Goal: Task Accomplishment & Management: Manage account settings

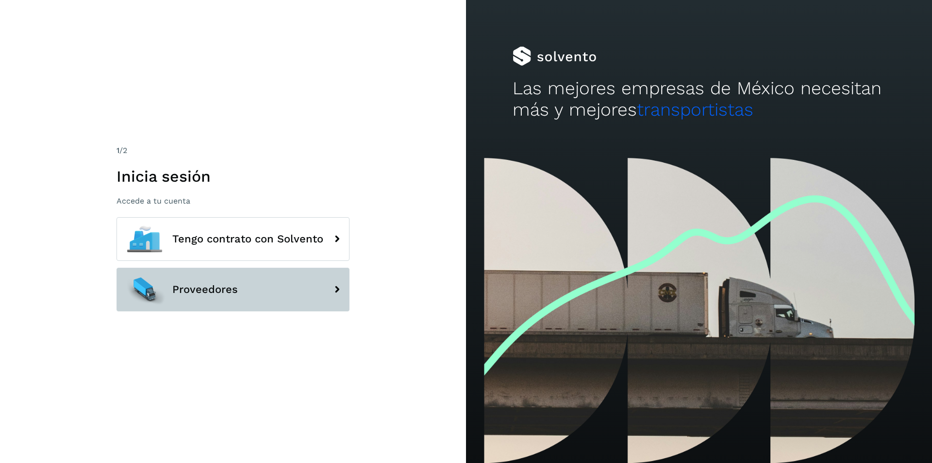
click at [284, 285] on button "Proveedores" at bounding box center [233, 290] width 233 height 44
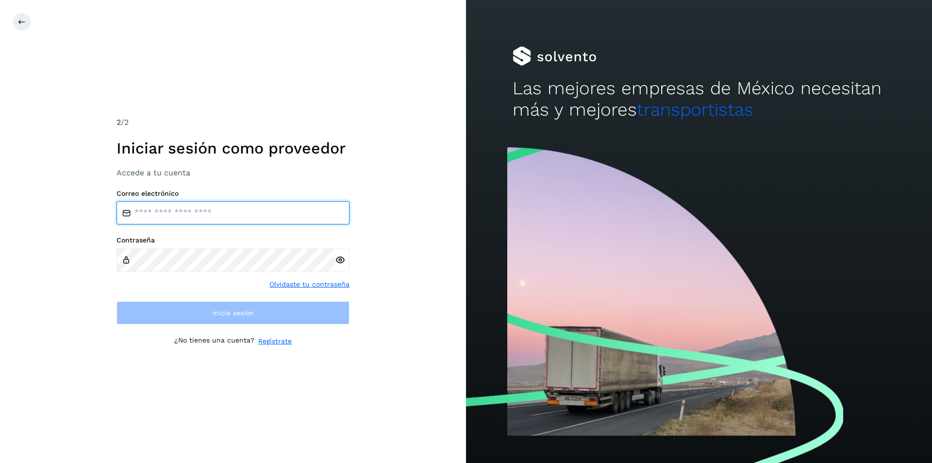
type input "**********"
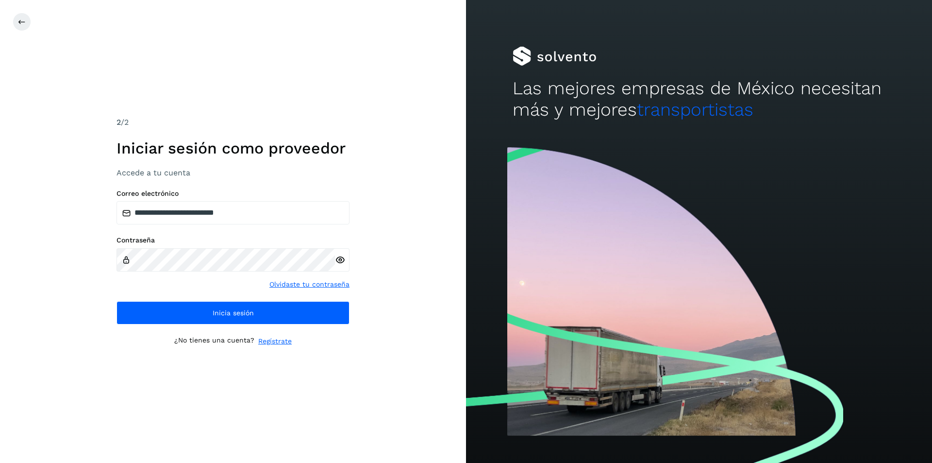
click at [346, 262] on div at bounding box center [342, 259] width 15 height 23
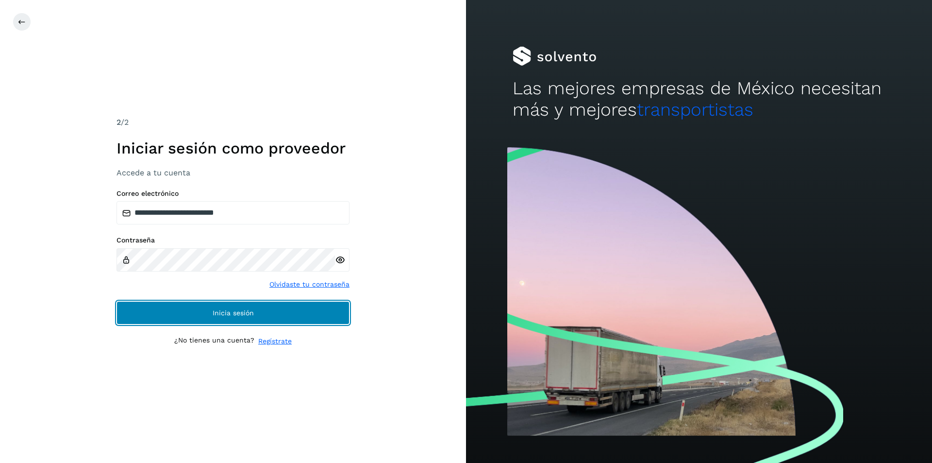
click at [266, 311] on button "Inicia sesión" at bounding box center [233, 312] width 233 height 23
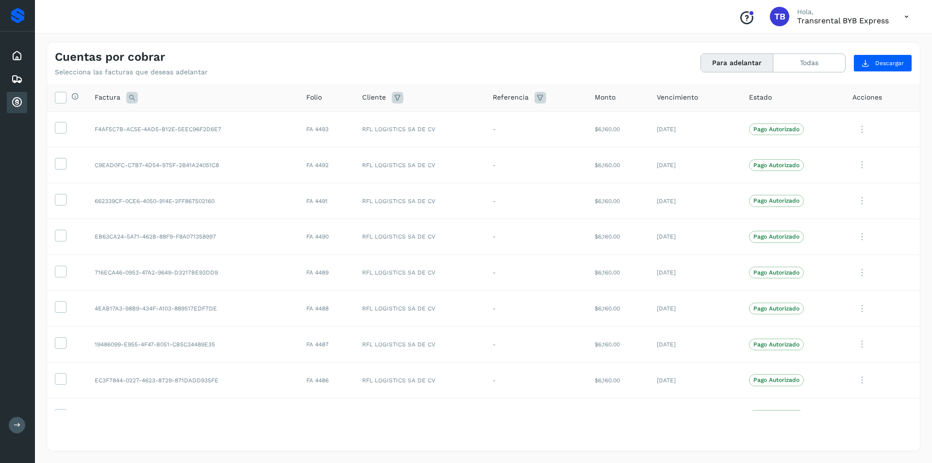
click at [396, 95] on icon at bounding box center [398, 98] width 12 height 12
click at [818, 55] on button "Todas" at bounding box center [809, 63] width 72 height 18
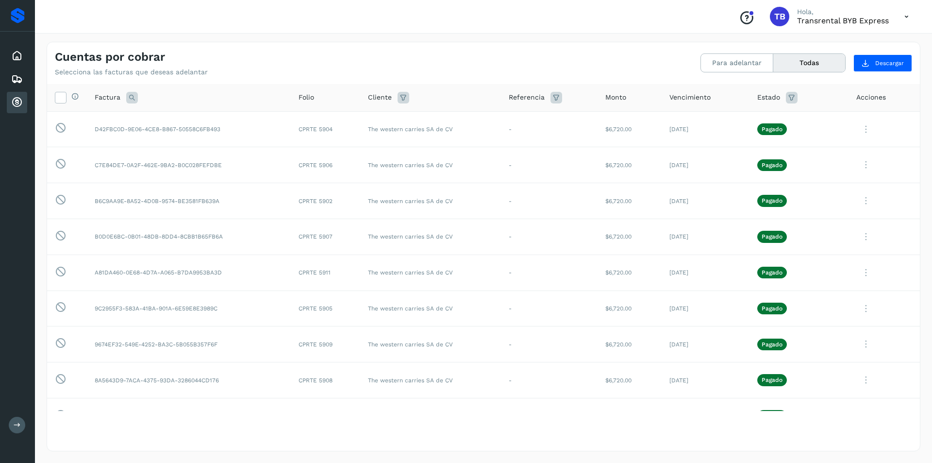
click at [405, 99] on icon at bounding box center [404, 98] width 12 height 12
click at [457, 124] on input "text" at bounding box center [457, 122] width 105 height 16
click at [465, 154] on div "The western carries SA de CV" at bounding box center [471, 158] width 96 height 11
type input "**********"
click at [526, 140] on div at bounding box center [466, 231] width 932 height 463
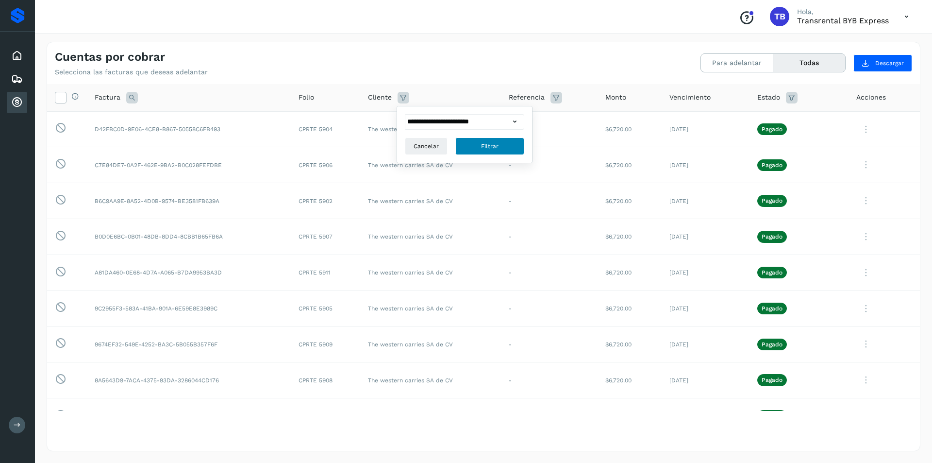
click at [511, 148] on button "Filtrar" at bounding box center [489, 145] width 69 height 17
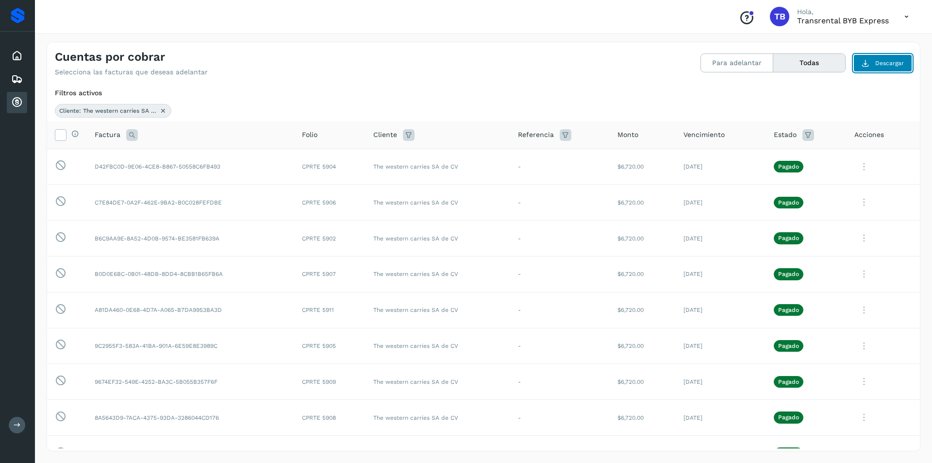
click at [885, 64] on span "Descargar" at bounding box center [889, 63] width 29 height 9
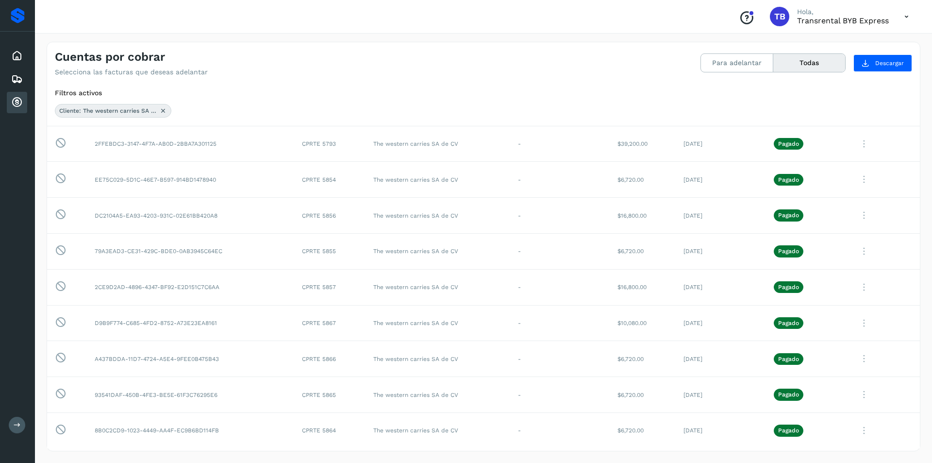
scroll to position [1241, 0]
click at [503, 316] on td "The western carries SA de CV" at bounding box center [438, 322] width 145 height 36
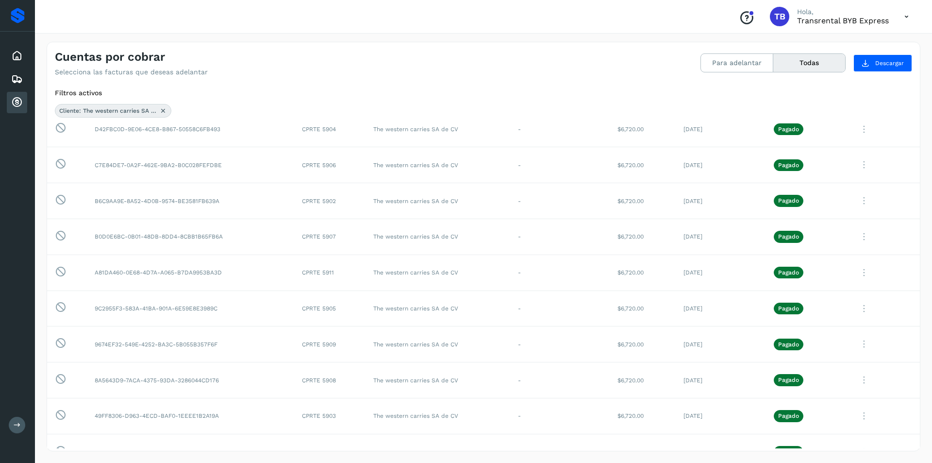
scroll to position [0, 0]
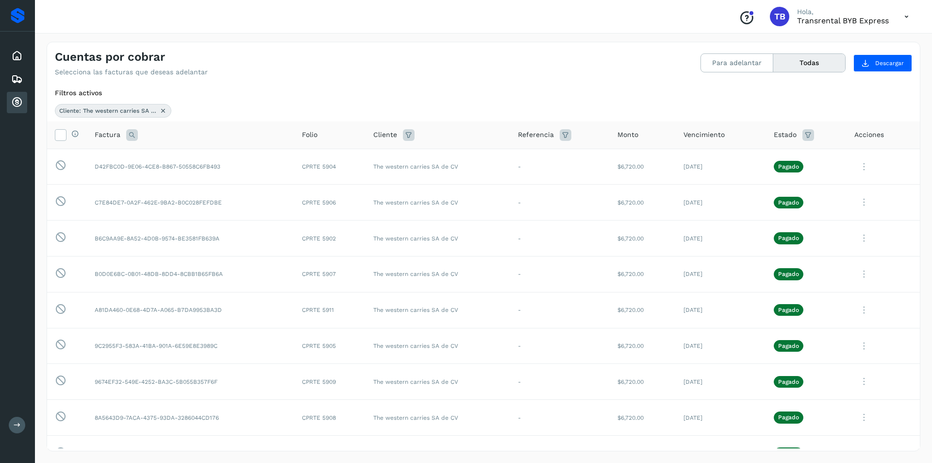
click at [309, 135] on span "Folio" at bounding box center [310, 135] width 16 height 10
click at [132, 135] on icon at bounding box center [132, 135] width 12 height 12
click at [170, 162] on input "text" at bounding box center [195, 159] width 119 height 16
click at [278, 234] on td "B6C9AA9E-8A52-4D0B-9574-BE3581FB639A" at bounding box center [190, 238] width 207 height 36
click at [857, 167] on icon at bounding box center [864, 167] width 19 height 20
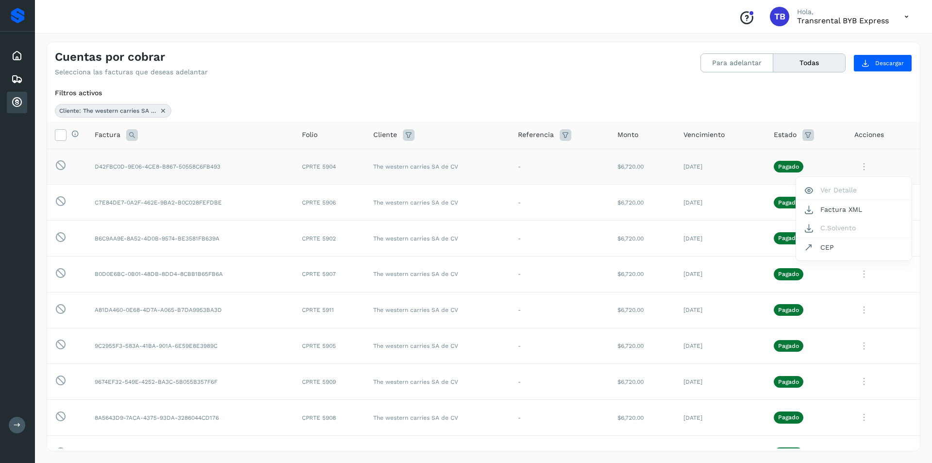
click at [855, 166] on div at bounding box center [466, 231] width 932 height 463
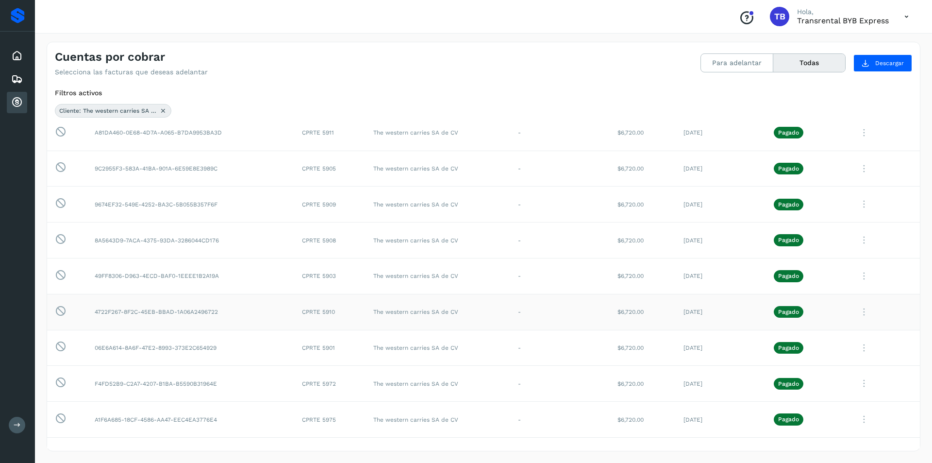
scroll to position [194, 0]
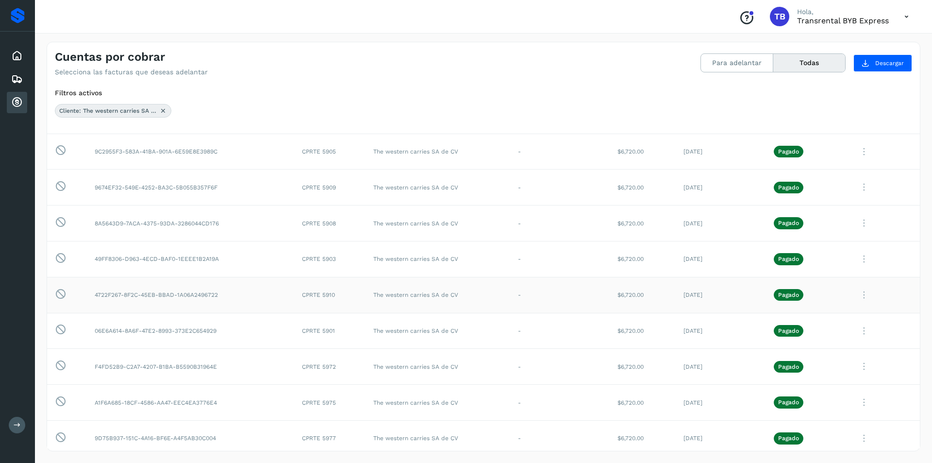
click at [126, 295] on td "4722F267-8F2C-45EB-BBAD-1A06A2496722" at bounding box center [190, 295] width 207 height 36
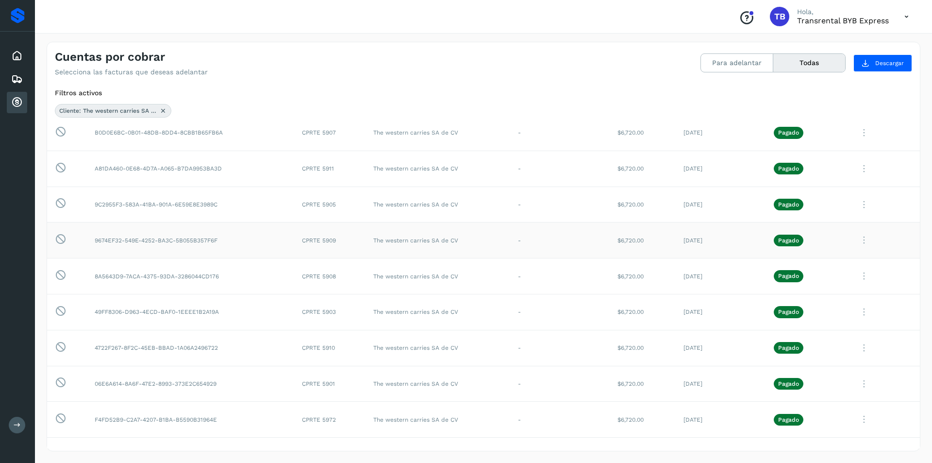
scroll to position [146, 0]
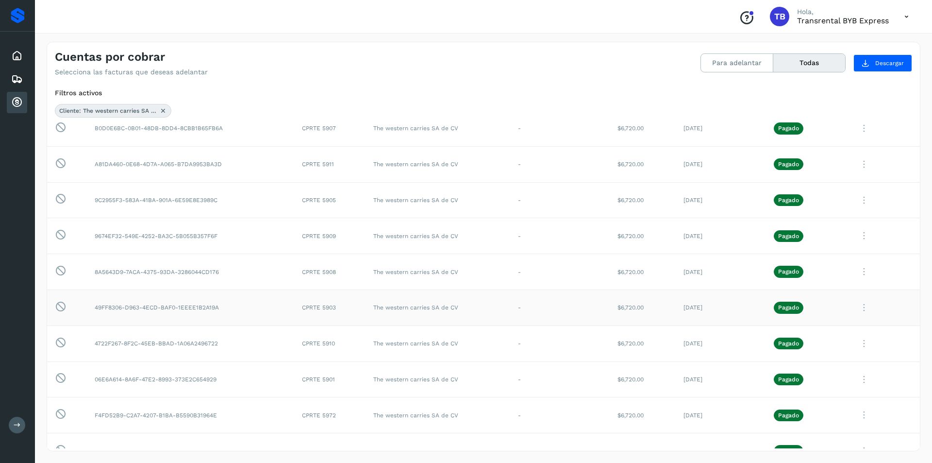
click at [161, 319] on td "49FF8306-D963-4ECD-BAF0-1EEEE1B2A19A" at bounding box center [190, 307] width 207 height 36
click at [125, 130] on td "B0D0E6BC-0B01-48DB-8DD4-8CBB1B65FB6A" at bounding box center [190, 128] width 207 height 36
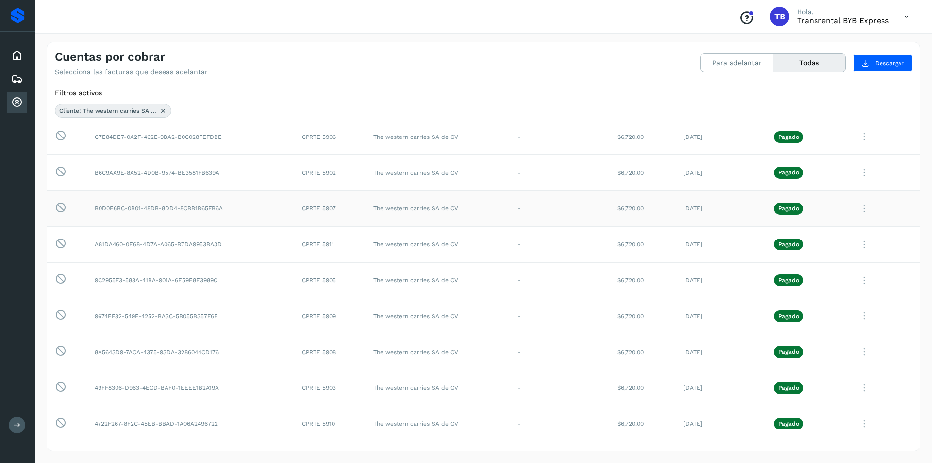
scroll to position [49, 0]
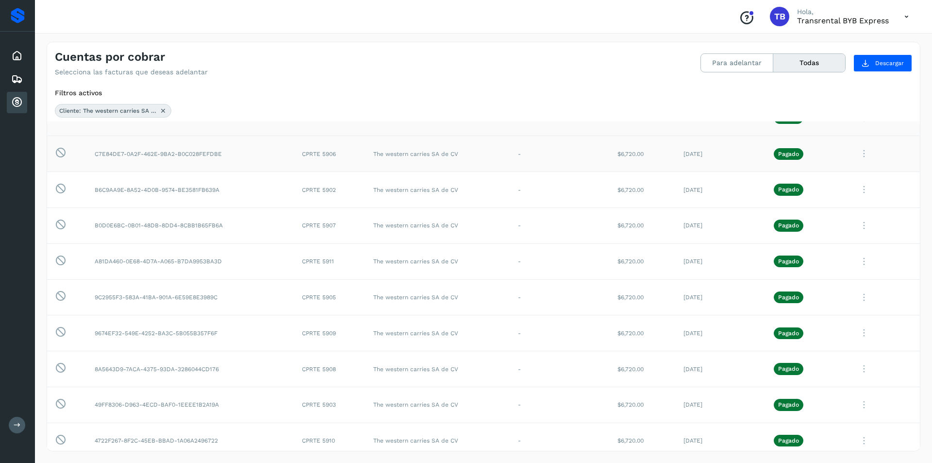
click at [131, 165] on td "C7E84DE7-0A2F-462E-9BA2-B0C028FEFDBE" at bounding box center [190, 154] width 207 height 36
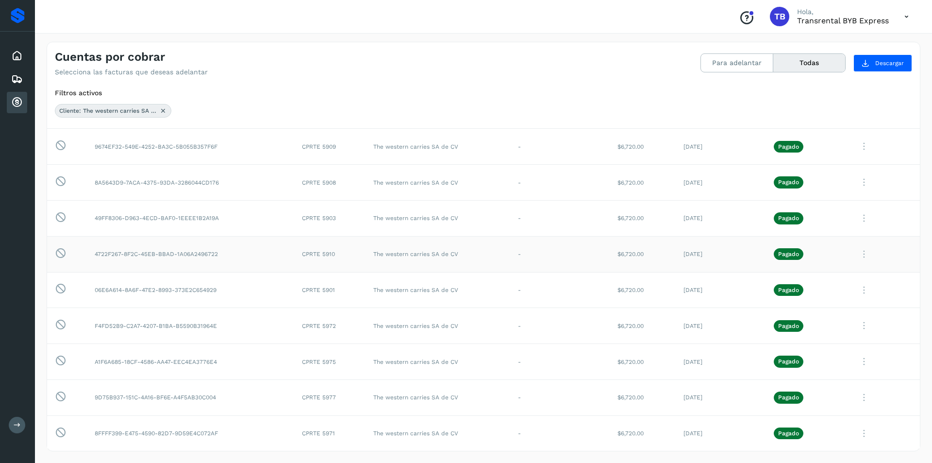
scroll to position [291, 0]
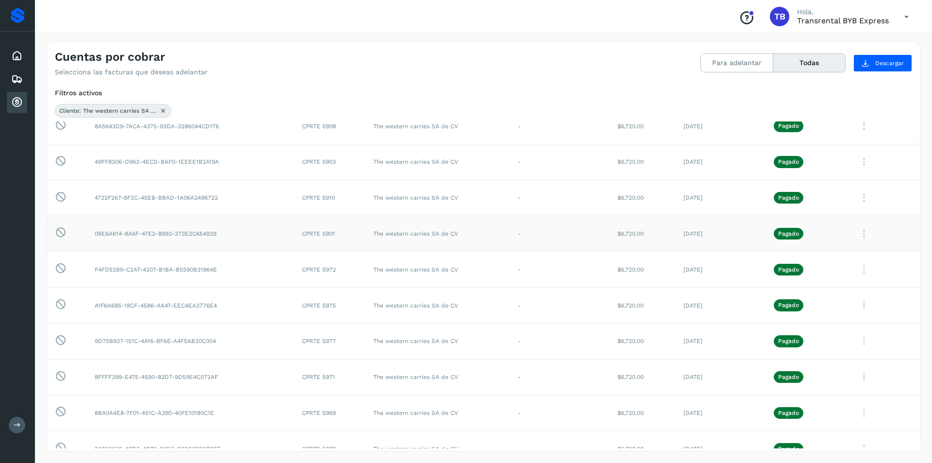
click at [164, 243] on td "06E6A614-8A6F-47E2-8993-373E2C654929" at bounding box center [190, 234] width 207 height 36
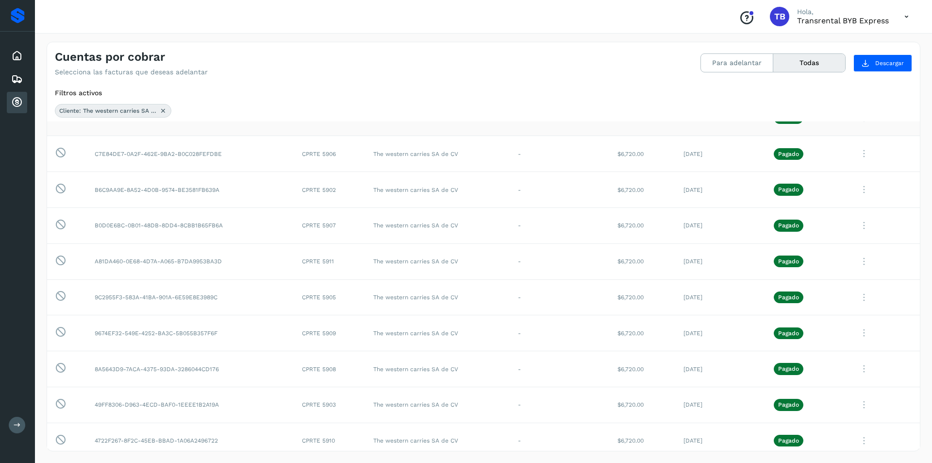
scroll to position [0, 0]
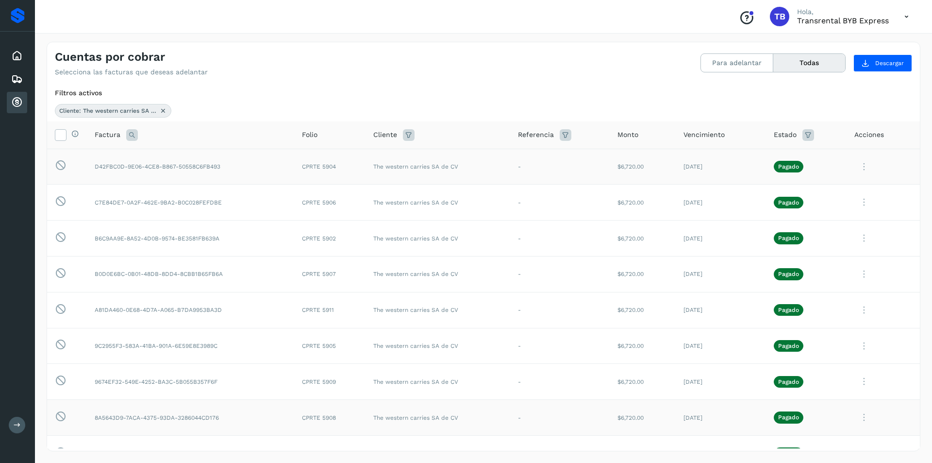
click at [120, 418] on td "8A5643D9-7ACA-4375-93DA-3286044CD176" at bounding box center [190, 418] width 207 height 36
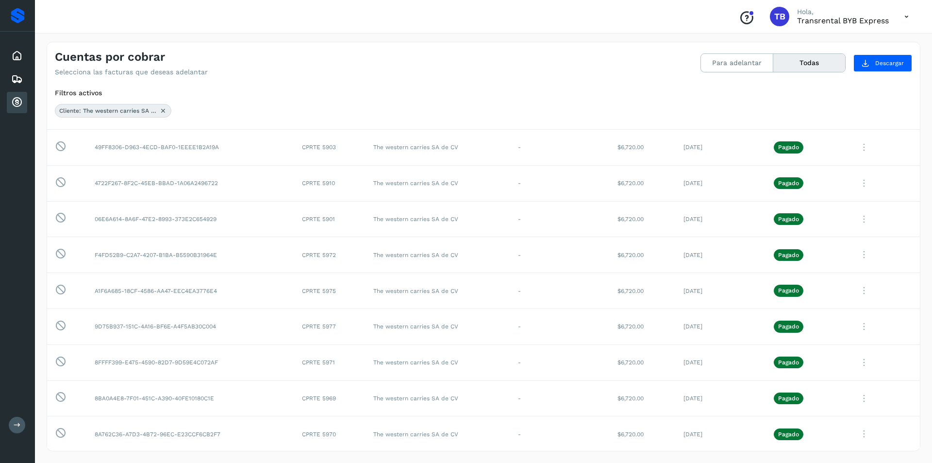
scroll to position [340, 0]
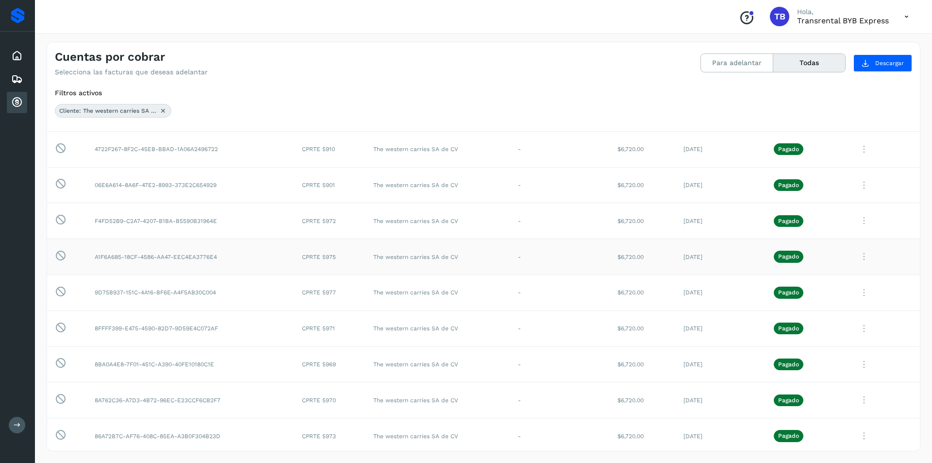
click at [131, 269] on td "A1F6A685-18CF-4586-AA47-EEC4EA3776E4" at bounding box center [190, 257] width 207 height 36
click at [149, 343] on td "8FFFF399-E475-4590-82D7-9D59E4C072AF" at bounding box center [190, 328] width 207 height 36
click at [146, 300] on td "9D75B937-151C-4A16-BF6E-A4F5AB30C004" at bounding box center [190, 292] width 207 height 36
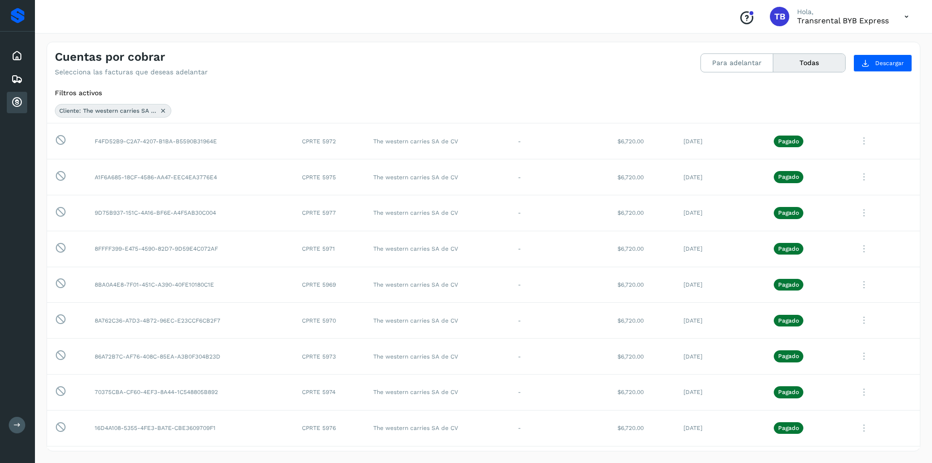
scroll to position [437, 0]
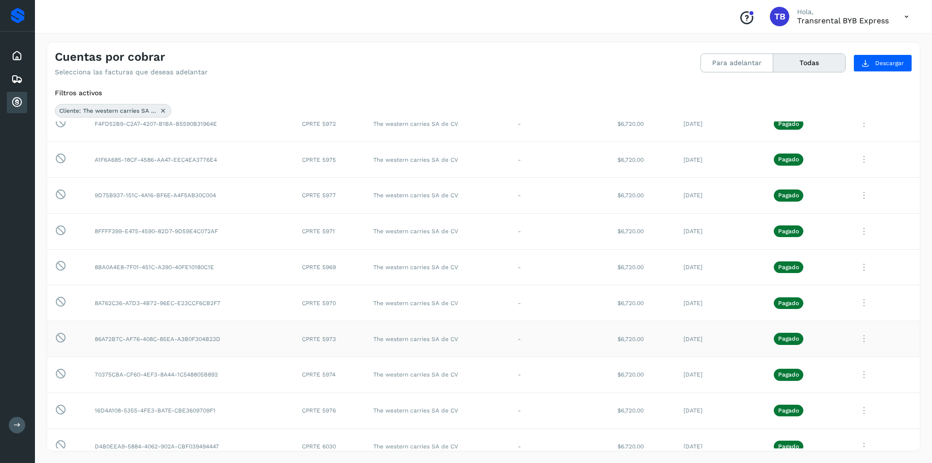
click at [140, 341] on td "86A72B7C-AF76-408C-85EA-A3B0F304B23D" at bounding box center [190, 339] width 207 height 36
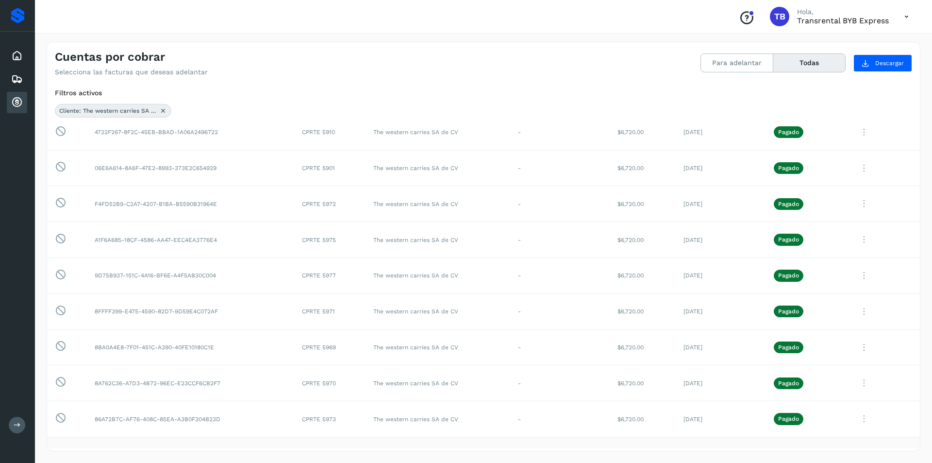
scroll to position [340, 0]
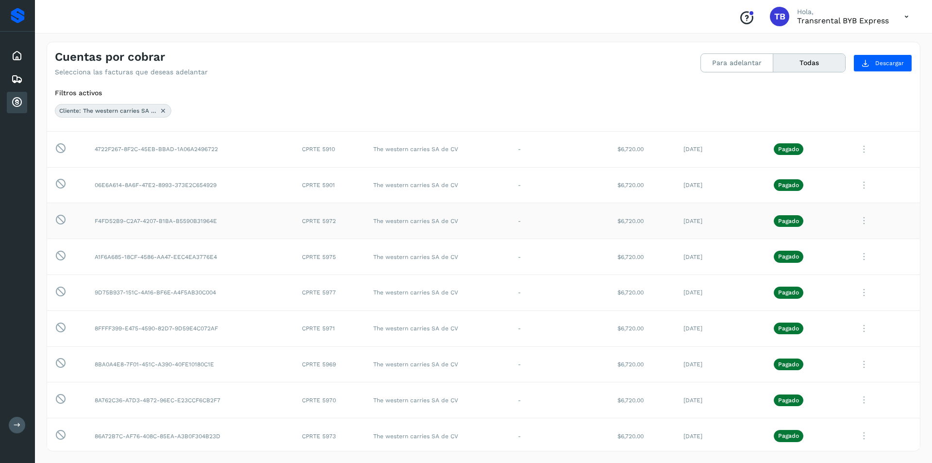
click at [113, 220] on td "F4FD52B9-C2A7-4207-B1BA-B5590B31964E" at bounding box center [190, 221] width 207 height 36
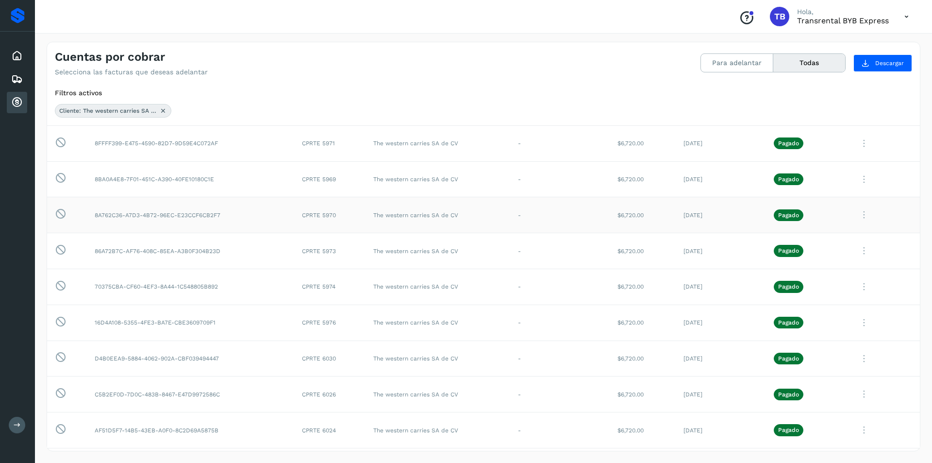
scroll to position [534, 0]
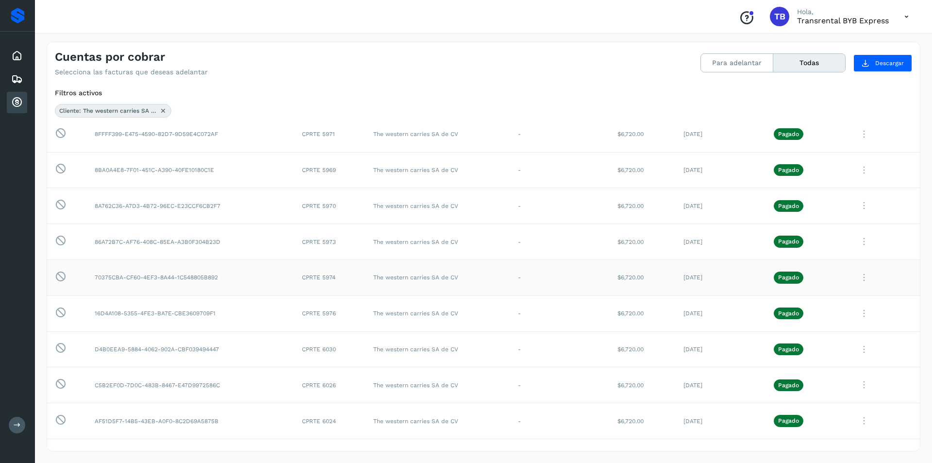
click at [134, 283] on td "70375CBA-CF60-4EF3-8A44-1C548805B892" at bounding box center [190, 277] width 207 height 36
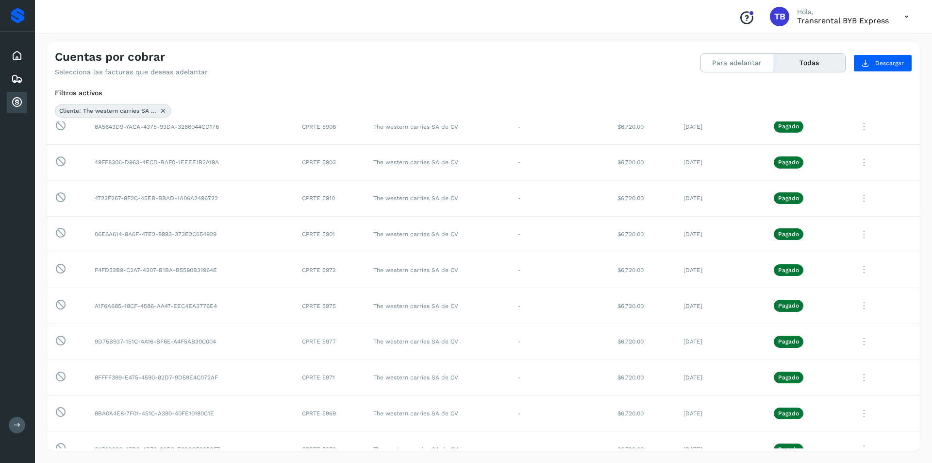
scroll to position [291, 0]
click at [128, 415] on td "8BA0A4E8-7F01-451C-A390-40FE10180C1E" at bounding box center [190, 413] width 207 height 36
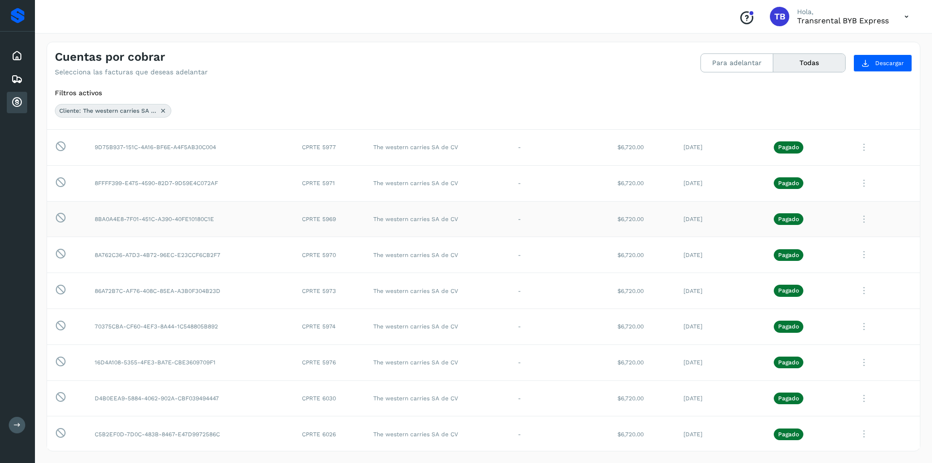
scroll to position [486, 0]
click at [124, 396] on td "D4B0EEA9-5884-4062-902A-CBF039494447" at bounding box center [190, 398] width 207 height 36
click at [155, 364] on td "16D4A108-5355-4FE3-BA7E-CBE3609709F1" at bounding box center [190, 362] width 207 height 36
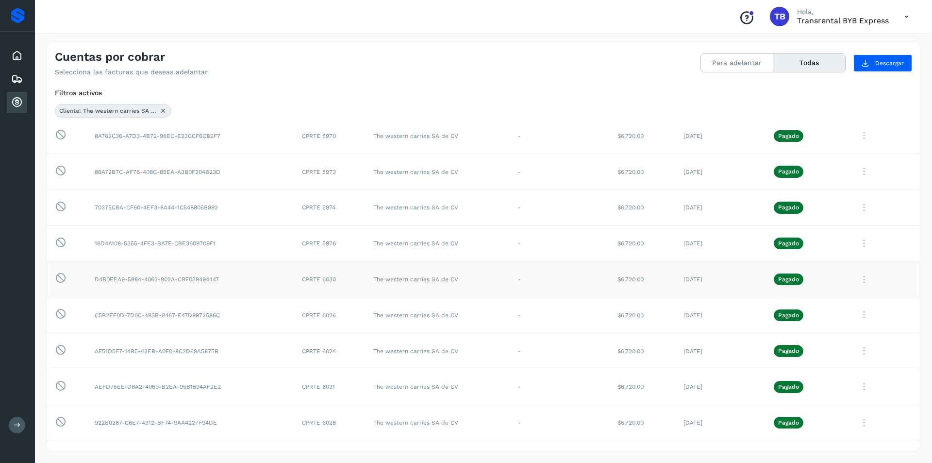
scroll to position [631, 0]
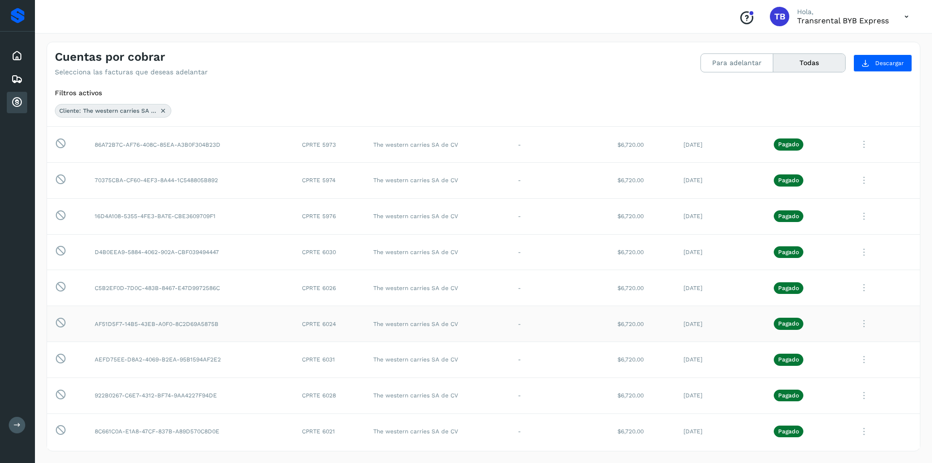
click at [135, 323] on td "AF51D5F7-14B5-43EB-A0F0-8C2D69A5875B" at bounding box center [190, 324] width 207 height 36
click at [139, 366] on td "AEFD75EE-D8A2-4069-B2EA-95B1594AF2E2" at bounding box center [190, 359] width 207 height 36
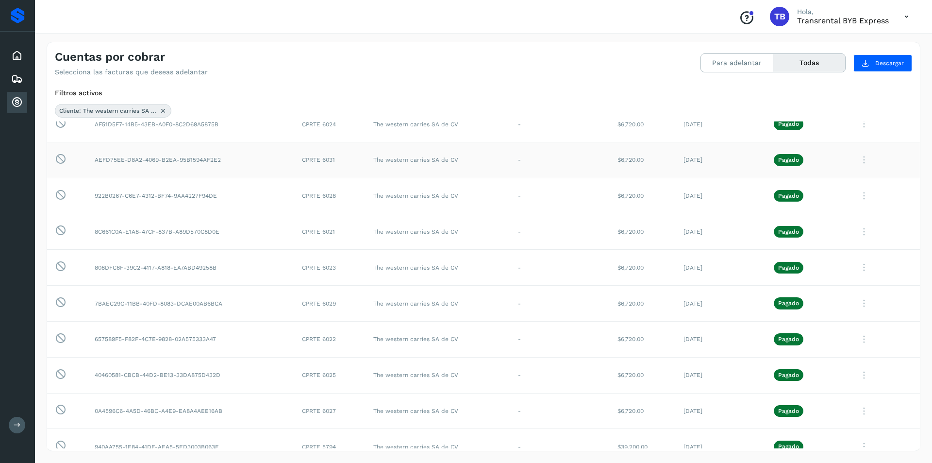
scroll to position [874, 0]
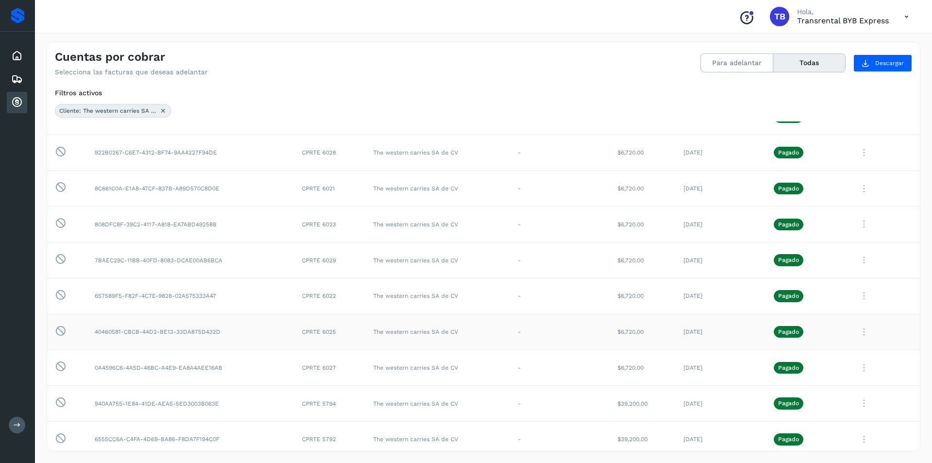
click at [134, 333] on td "40460581-CBCB-44D2-BE13-33DA875D432D" at bounding box center [190, 332] width 207 height 36
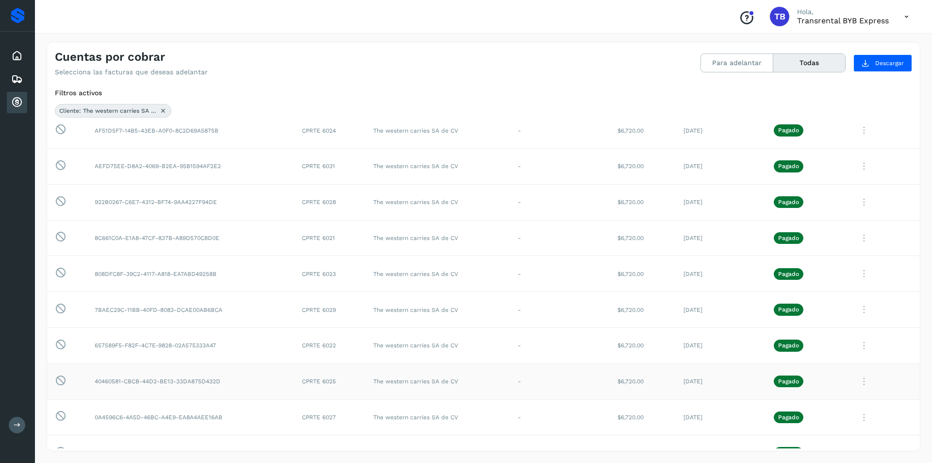
scroll to position [825, 0]
click at [113, 203] on td "922B0267-C6E7-4312-BF74-9AA4227F94DE" at bounding box center [190, 201] width 207 height 36
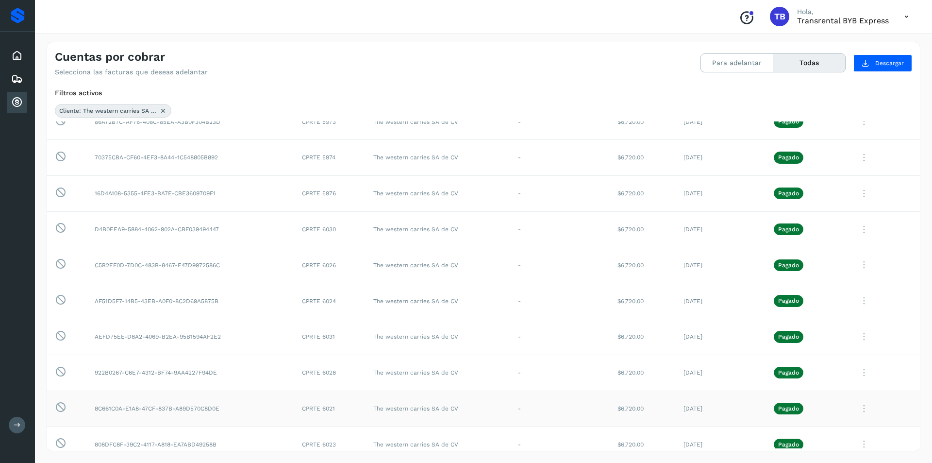
scroll to position [631, 0]
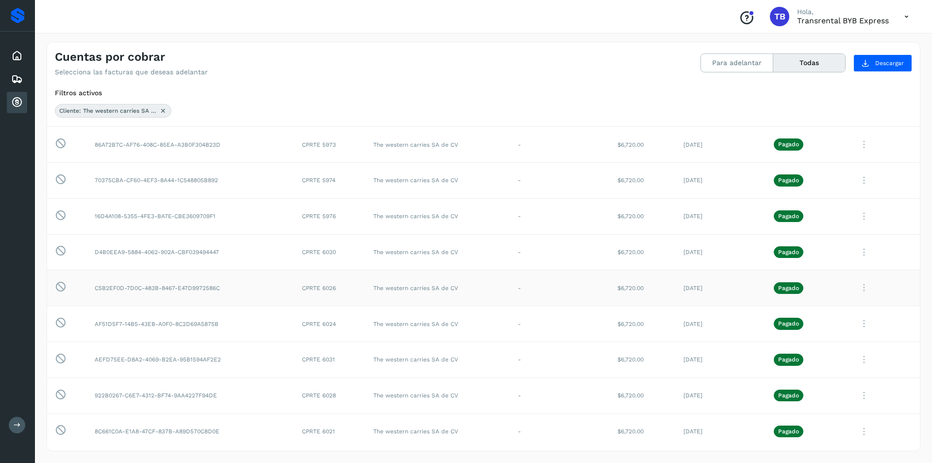
click at [116, 302] on td "C5B2EF0D-7D0C-483B-8467-E47D9972586C" at bounding box center [190, 288] width 207 height 36
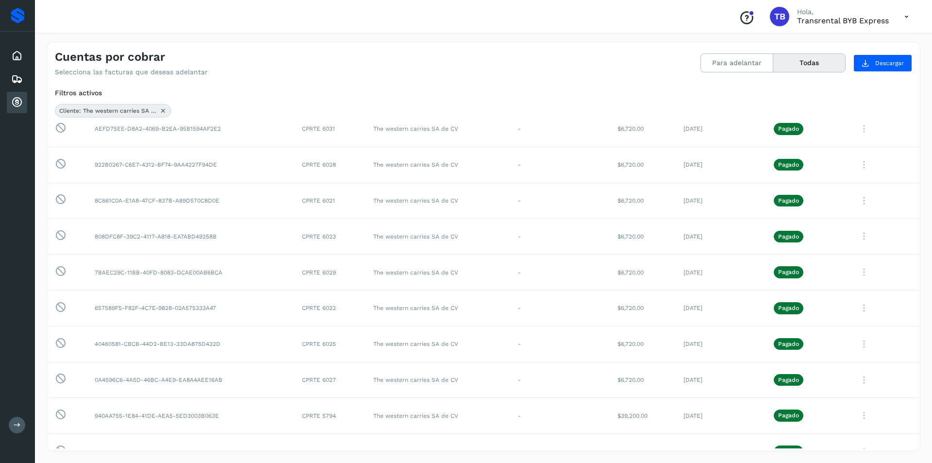
scroll to position [853, 0]
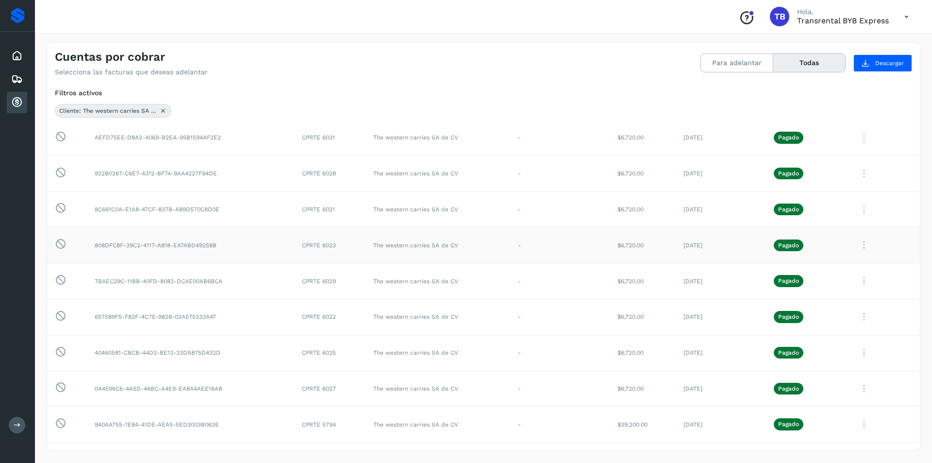
click at [132, 249] on td "808DFC8F-39C2-4117-A818-EA7ABD49258B" at bounding box center [190, 245] width 207 height 36
click at [122, 209] on td "8C661C0A-E1A8-47CF-837B-A89D570C8D0E" at bounding box center [190, 209] width 207 height 36
click at [103, 387] on td "0A4596C6-4A5D-46BC-A4E9-EA8A4AEE16AB" at bounding box center [190, 388] width 207 height 36
click at [119, 278] on td "7BAEC29C-11BB-40FD-8083-DCAE00AB6BCA" at bounding box center [190, 281] width 207 height 36
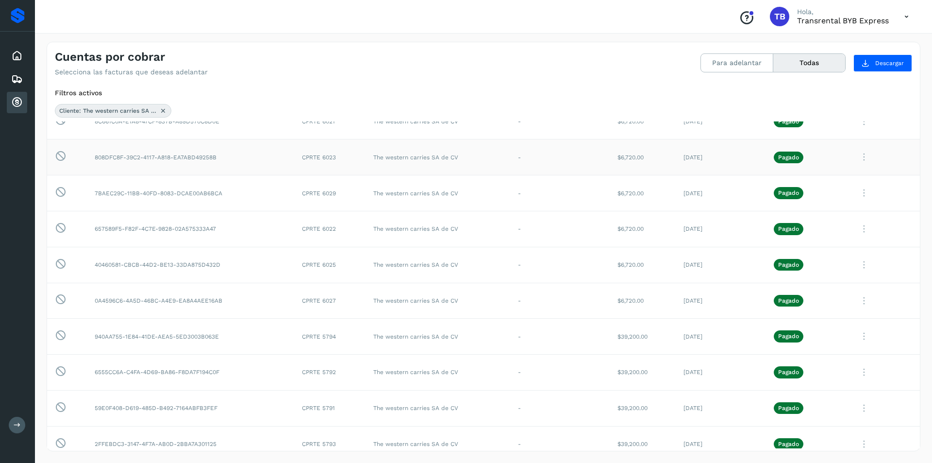
scroll to position [950, 0]
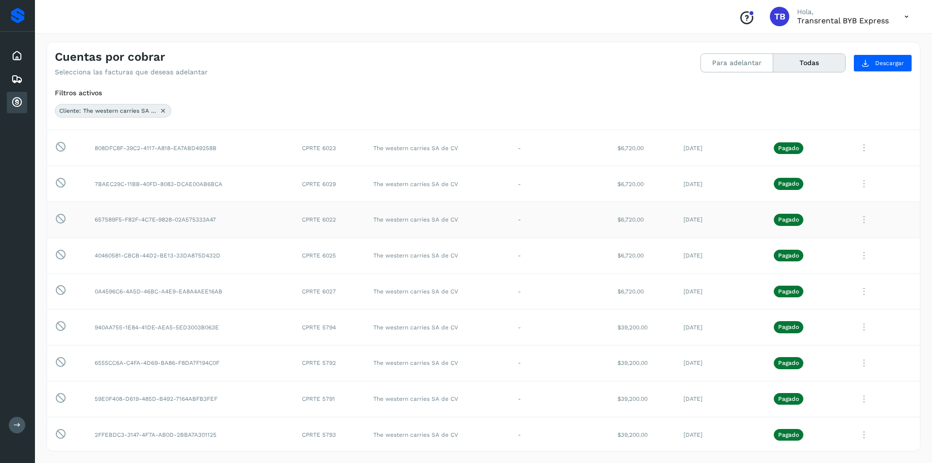
click at [111, 225] on td "657589F5-F82F-4C7E-9828-02A575333A47" at bounding box center [190, 219] width 207 height 36
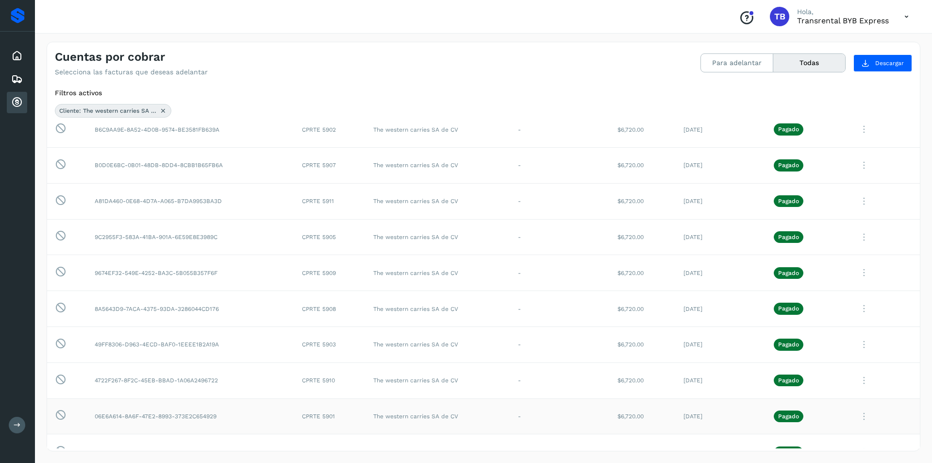
scroll to position [0, 0]
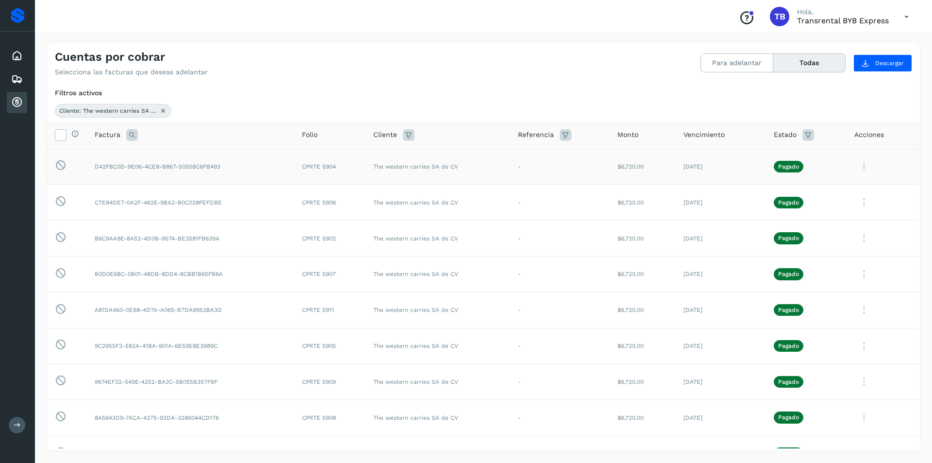
drag, startPoint x: 403, startPoint y: 131, endPoint x: 409, endPoint y: 126, distance: 8.0
click at [403, 131] on icon at bounding box center [409, 135] width 12 height 12
click at [476, 164] on input "**********" at bounding box center [464, 159] width 105 height 16
click at [484, 173] on div "RFL LOGISTICS SA DE CV" at bounding box center [478, 176] width 96 height 11
click at [439, 197] on div "The western carries SA de CV" at bounding box center [478, 196] width 96 height 11
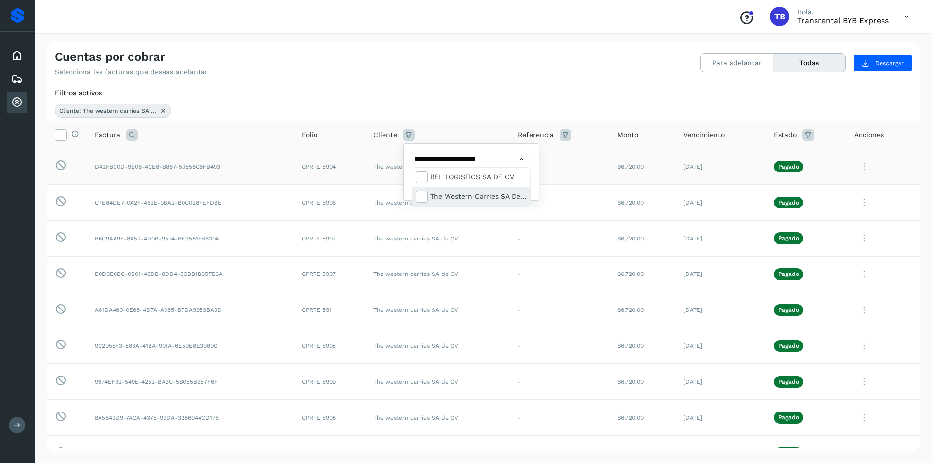
type input "**********"
click at [537, 184] on div at bounding box center [466, 231] width 932 height 463
click at [508, 184] on button "Filtrar" at bounding box center [496, 183] width 69 height 17
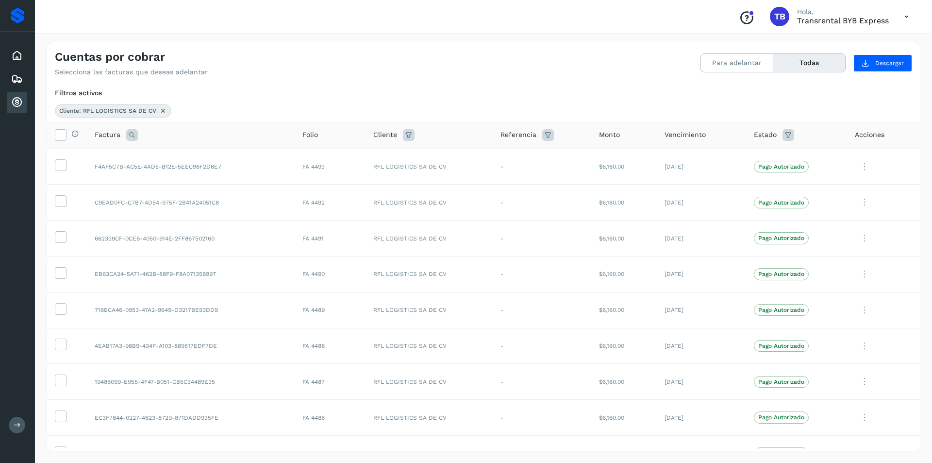
click at [785, 133] on icon at bounding box center [789, 135] width 12 height 12
click at [816, 157] on input "text" at bounding box center [839, 159] width 105 height 16
click at [818, 181] on div "Pago Autorizado" at bounding box center [853, 176] width 96 height 11
type input "**********"
click at [910, 173] on div at bounding box center [466, 231] width 932 height 463
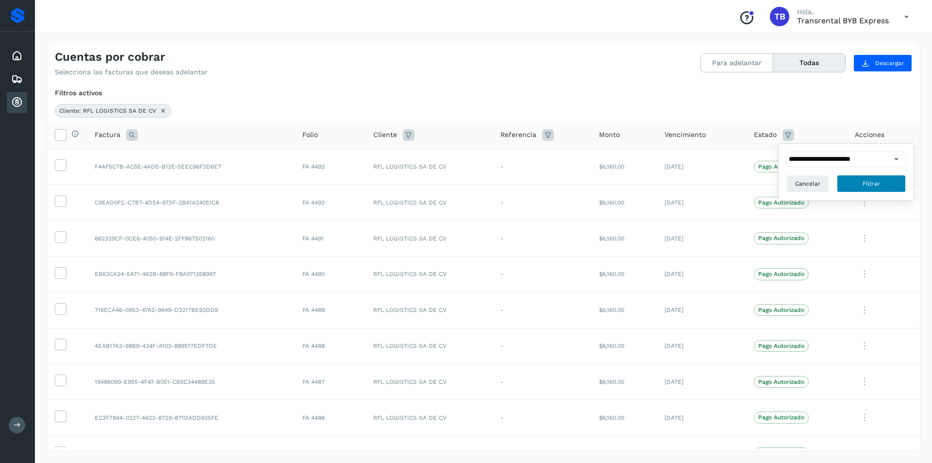
click at [898, 182] on button "Filtrar" at bounding box center [871, 183] width 69 height 17
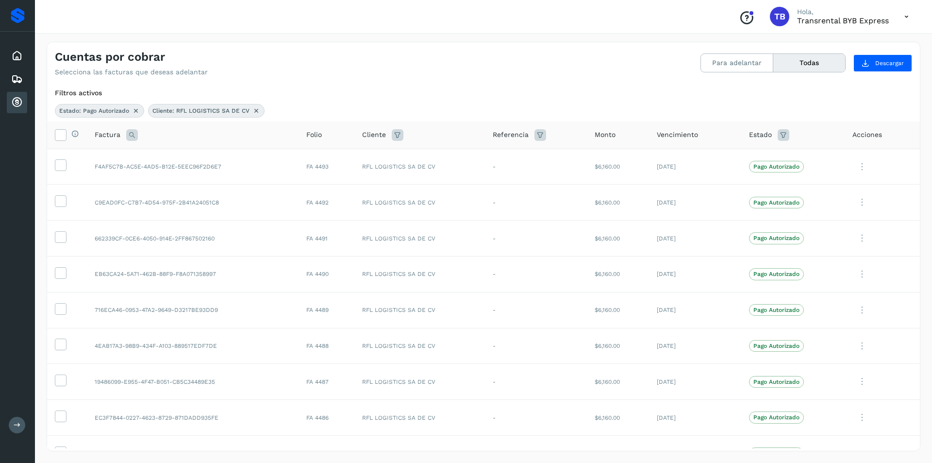
click at [770, 137] on div "Estado" at bounding box center [793, 135] width 88 height 12
click at [782, 132] on icon at bounding box center [784, 135] width 12 height 12
click at [851, 159] on input "**********" at bounding box center [834, 159] width 105 height 16
click at [821, 178] on div "Pago Autorizado" at bounding box center [848, 176] width 96 height 11
click at [814, 192] on div "Pagado" at bounding box center [848, 196] width 96 height 11
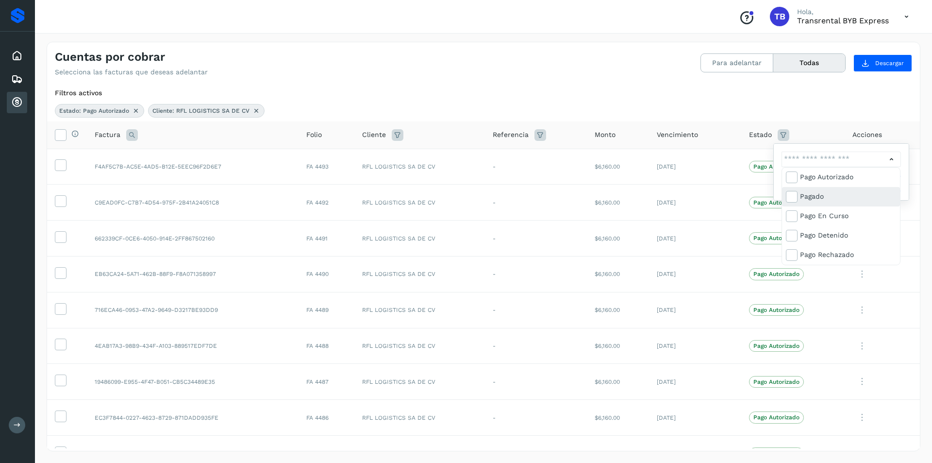
type input "**********"
click at [907, 180] on div at bounding box center [466, 231] width 932 height 463
click at [886, 182] on button "Filtrar" at bounding box center [866, 183] width 69 height 17
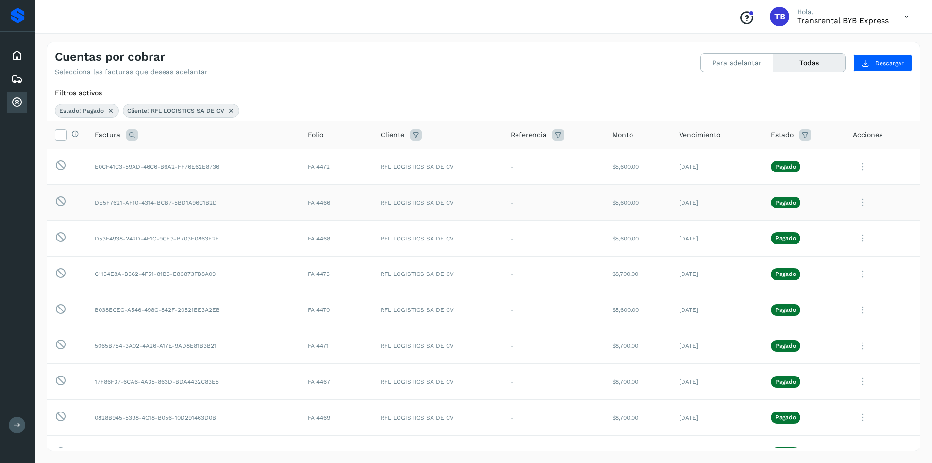
click at [105, 201] on td "DE5F7621-AF10-4314-BCB7-5BD1A96C1B2D" at bounding box center [193, 202] width 213 height 36
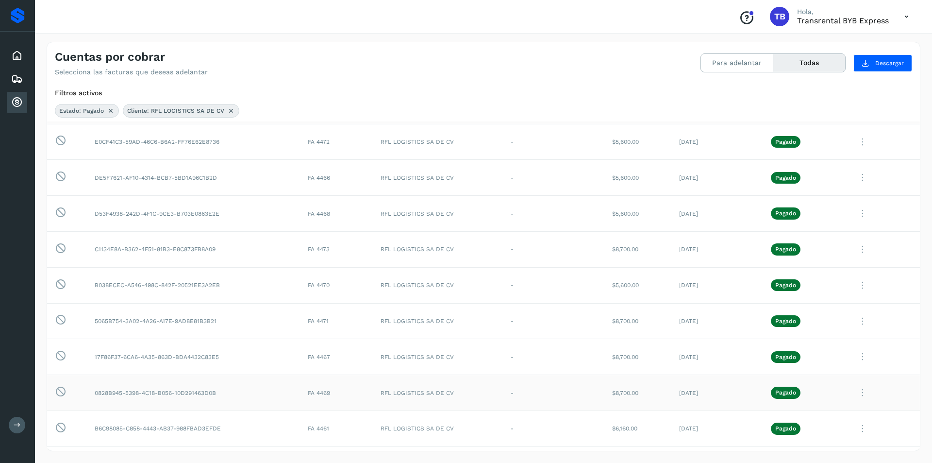
scroll to position [49, 0]
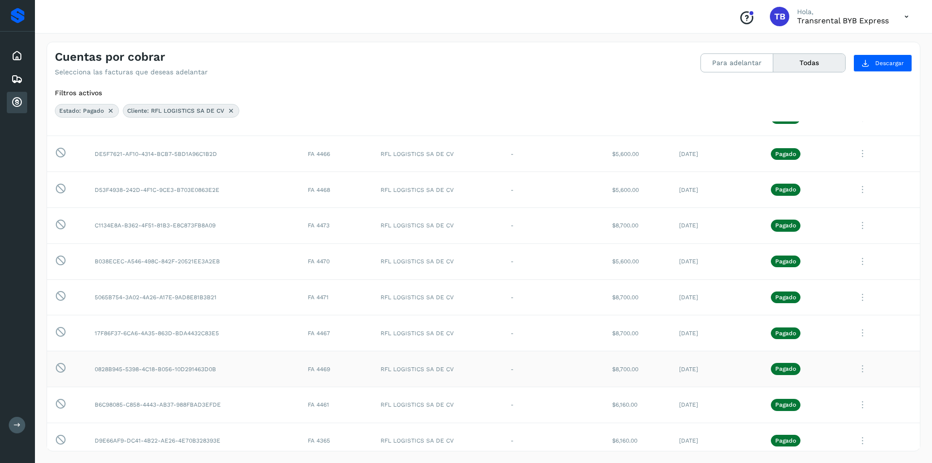
click at [101, 368] on td "0828B945-5398-4C18-B056-10D291463D0B" at bounding box center [193, 369] width 213 height 36
click at [129, 262] on td "B038ECEC-A546-498C-842F-20521EE3A2EB" at bounding box center [193, 261] width 213 height 36
click at [135, 260] on td "B038ECEC-A546-498C-842F-20521EE3A2EB" at bounding box center [193, 261] width 213 height 36
click at [130, 327] on td "17F86F37-6CA6-4A35-863D-BDA4432C83E5" at bounding box center [193, 333] width 213 height 36
click at [142, 335] on td "17F86F37-6CA6-4A35-863D-BDA4432C83E5" at bounding box center [193, 333] width 213 height 36
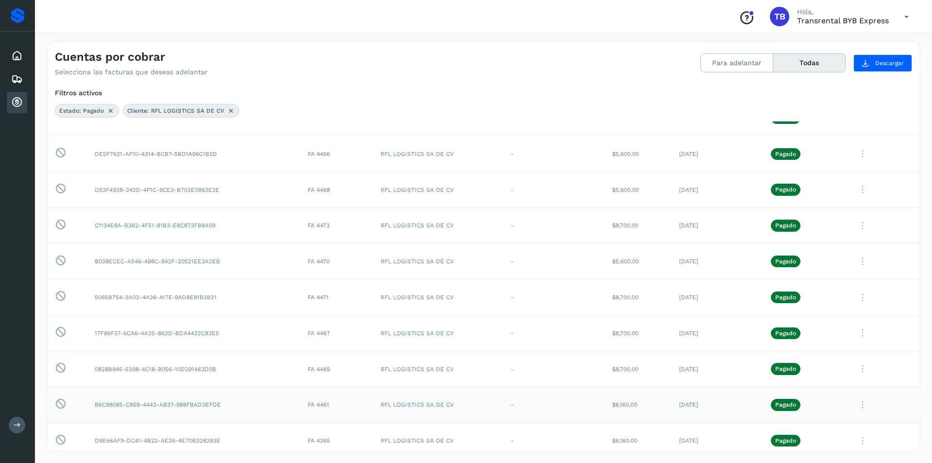
click at [128, 406] on td "B6C98085-C858-4443-AB37-988FBAD3EFDE" at bounding box center [193, 404] width 213 height 36
click at [115, 299] on td "5065B754-3A02-4A26-A17E-9AD8E81B3B21" at bounding box center [193, 297] width 213 height 36
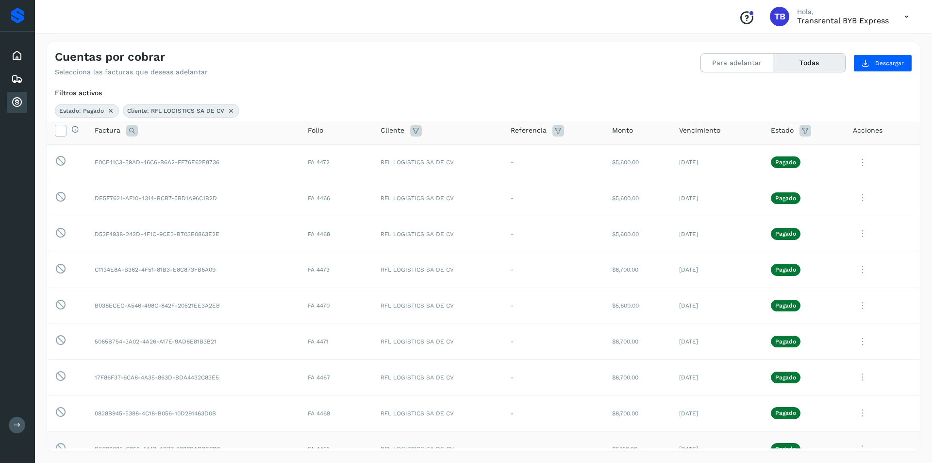
scroll to position [0, 0]
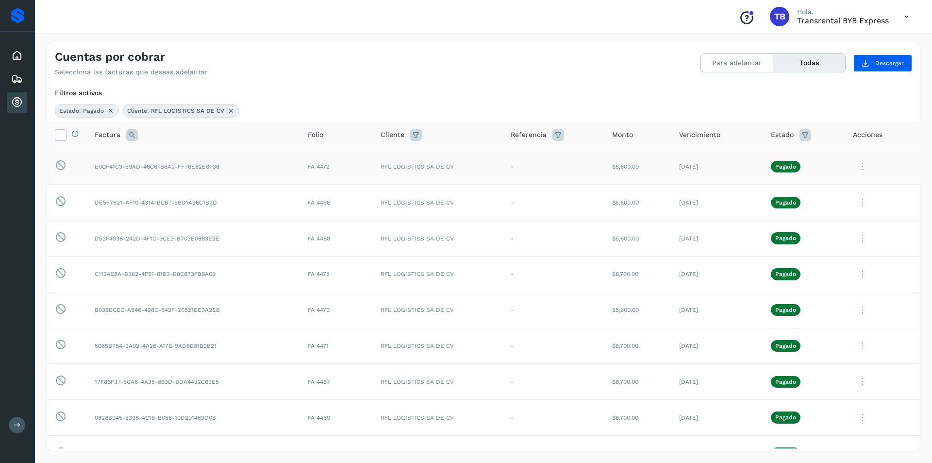
click at [110, 168] on td "E0CF41C3-59AD-46C6-B6A2-FF76E62E8736" at bounding box center [193, 167] width 213 height 36
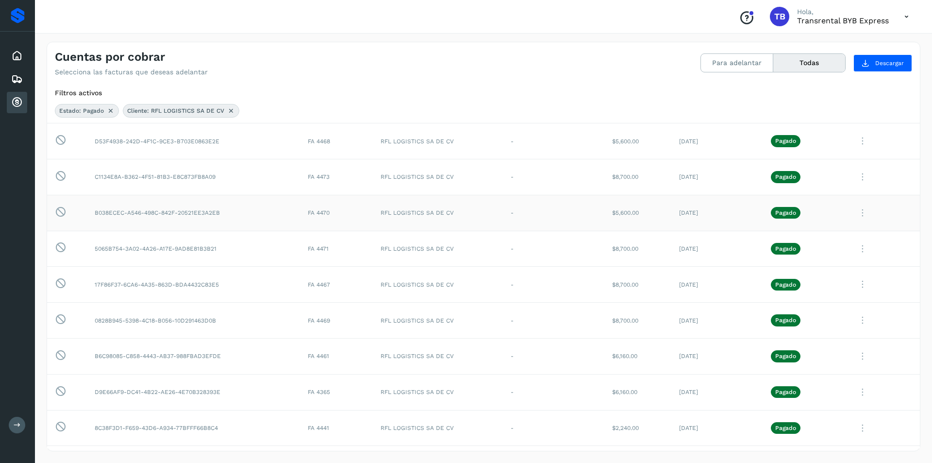
scroll to position [146, 0]
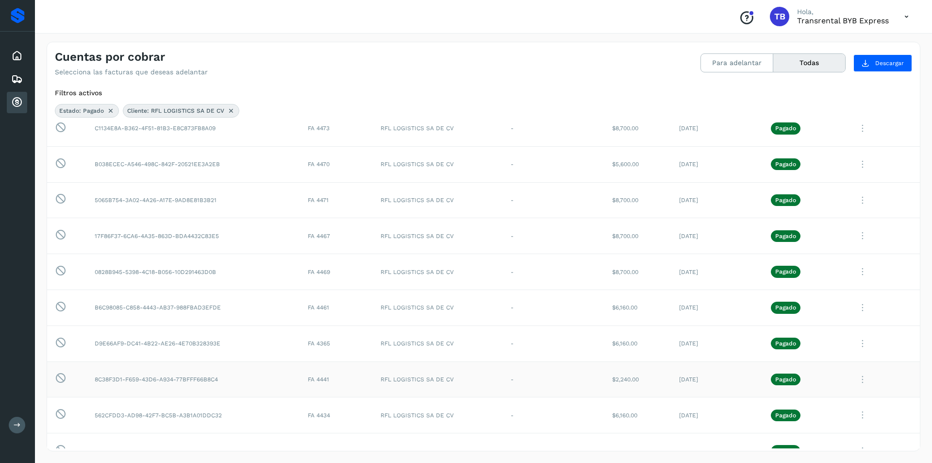
click at [116, 379] on td "8C38F3D1-F659-43D6-A934-77BFFF66B8C4" at bounding box center [193, 379] width 213 height 36
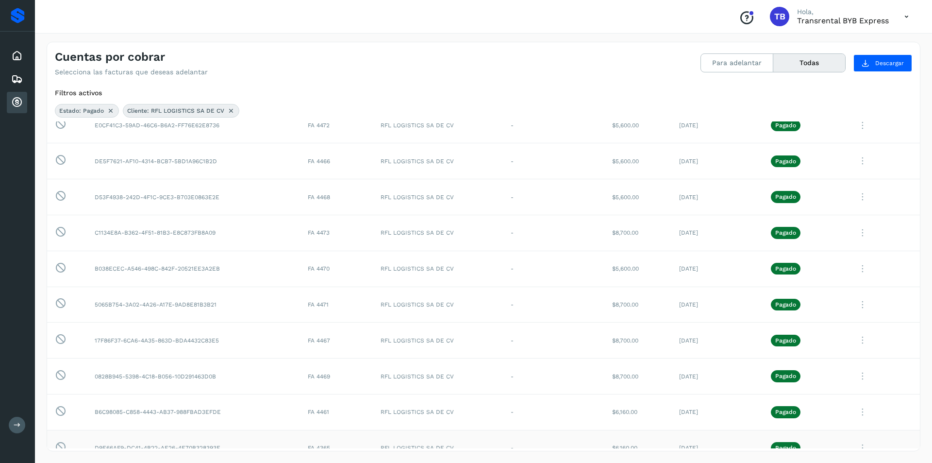
scroll to position [0, 0]
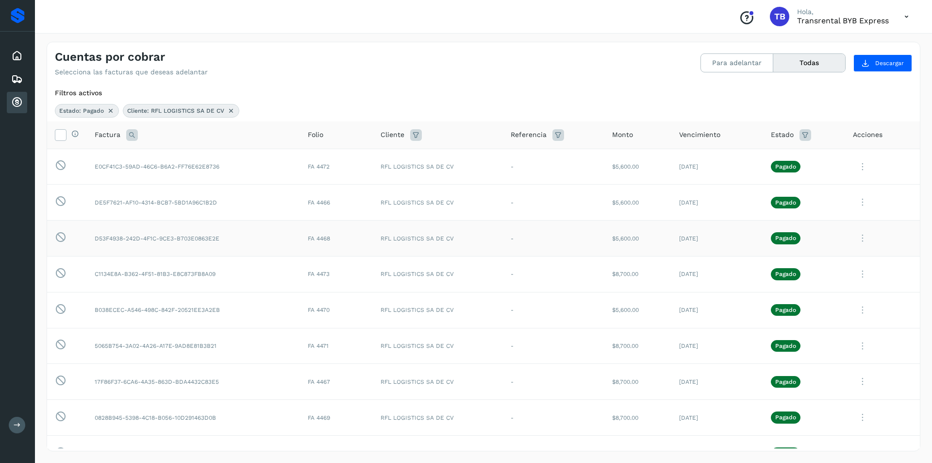
click at [116, 235] on td "D53F4938-242D-4F1C-9CE3-B703E0863E2E" at bounding box center [193, 238] width 213 height 36
click at [117, 239] on td "D53F4938-242D-4F1C-9CE3-B703E0863E2E" at bounding box center [193, 238] width 213 height 36
click at [416, 133] on icon at bounding box center [416, 135] width 12 height 12
click at [459, 162] on input "**********" at bounding box center [470, 159] width 105 height 16
click at [531, 159] on div at bounding box center [466, 231] width 932 height 463
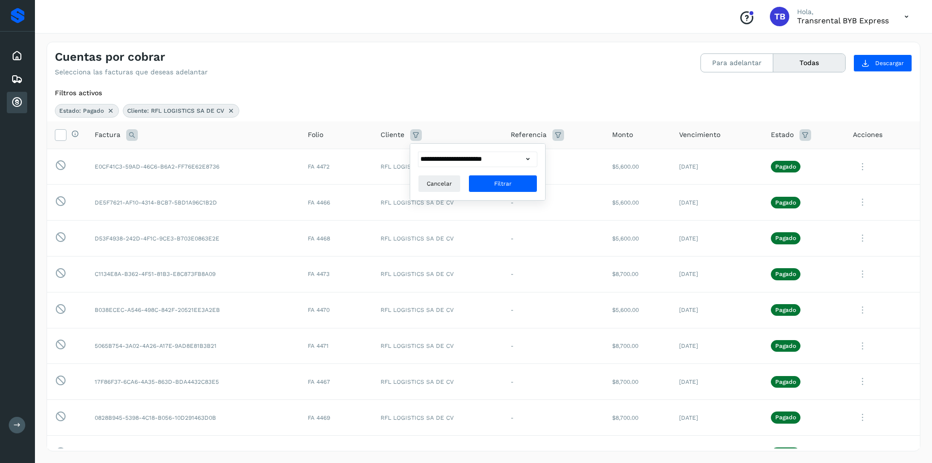
click at [528, 161] on icon at bounding box center [528, 159] width 10 height 10
click at [451, 177] on div "RFL LOGISTICS SA DE CV" at bounding box center [484, 176] width 96 height 11
click at [463, 198] on div "The western carries SA de CV" at bounding box center [484, 196] width 96 height 11
type input "**********"
click at [543, 187] on div at bounding box center [466, 231] width 932 height 463
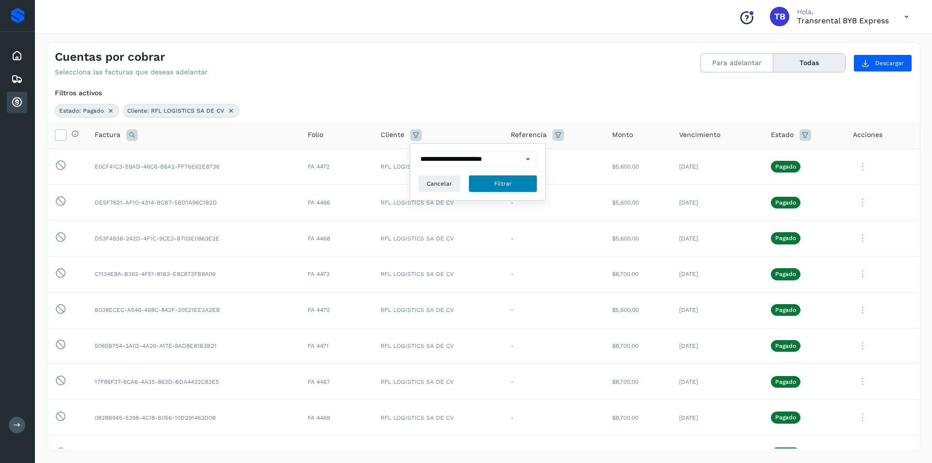
click at [524, 187] on button "Filtrar" at bounding box center [503, 183] width 69 height 17
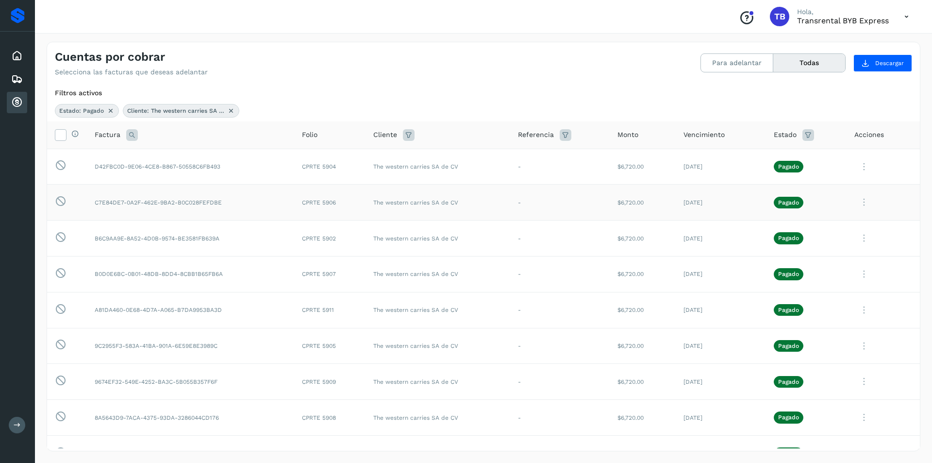
click at [341, 203] on td "CPRTE 5906" at bounding box center [329, 202] width 71 height 36
click at [173, 249] on td "B6C9AA9E-8A52-4D0B-9574-BE3581FB639A" at bounding box center [190, 238] width 207 height 36
click at [495, 52] on div "Cuentas por cobrar Selecciona las facturas que deseas adelantar Para adelantar …" at bounding box center [483, 59] width 873 height 34
